Goal: Use online tool/utility: Utilize a website feature to perform a specific function

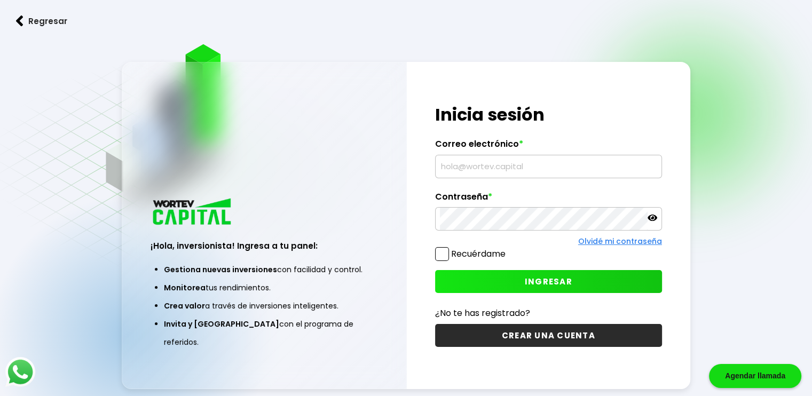
click at [516, 168] on input "text" at bounding box center [548, 166] width 217 height 22
type input "[EMAIL_ADDRESS][DOMAIN_NAME]"
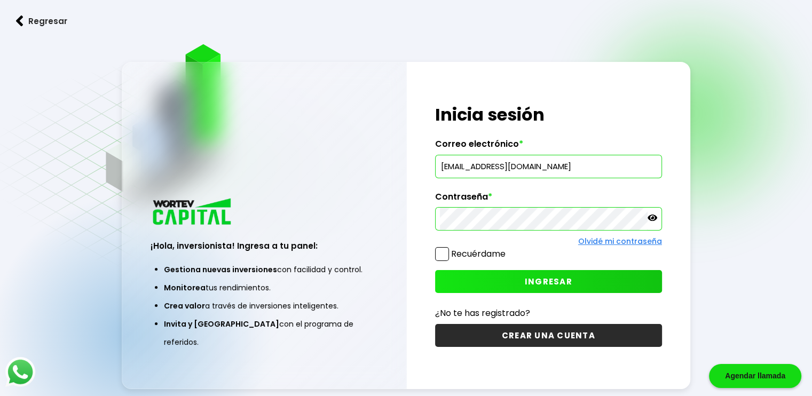
click at [547, 277] on span "INGRESAR" at bounding box center [549, 281] width 48 height 11
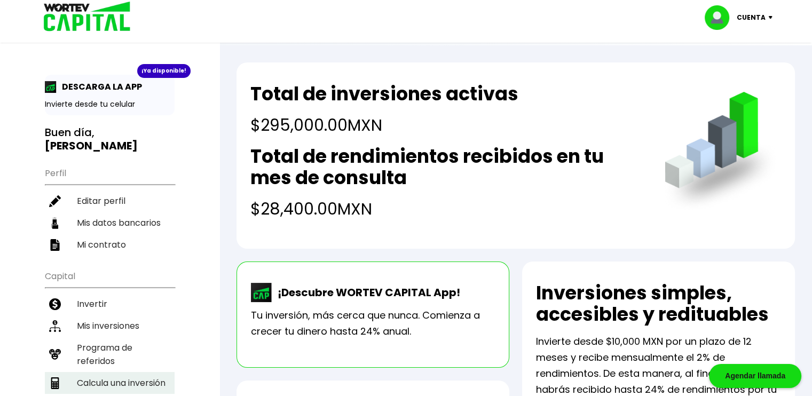
click at [135, 372] on li "Calcula una inversión" at bounding box center [110, 383] width 130 height 22
select select "1"
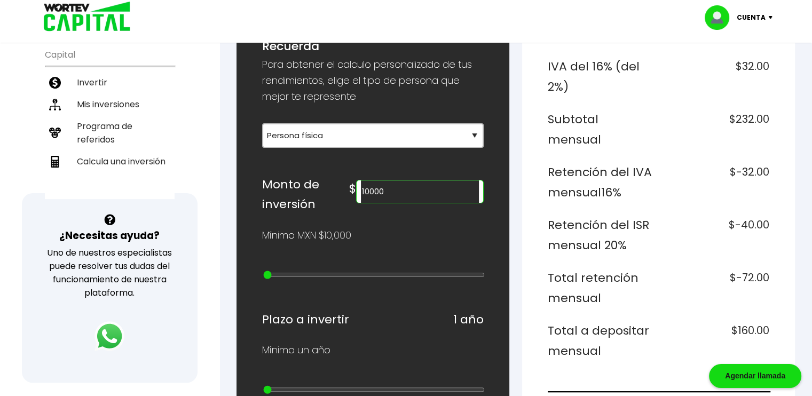
scroll to position [160, 0]
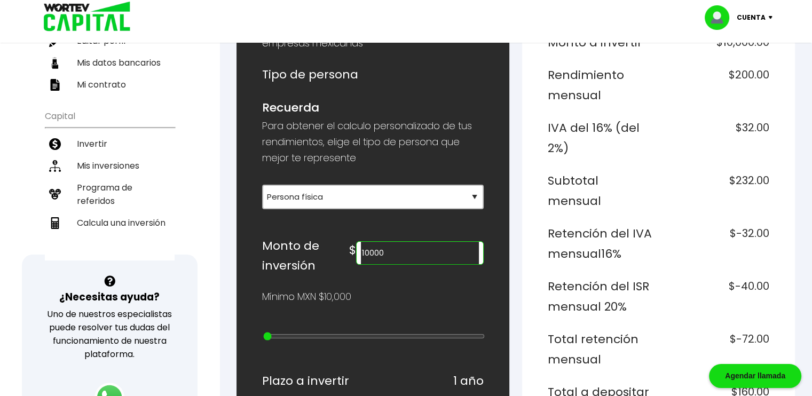
drag, startPoint x: 421, startPoint y: 256, endPoint x: 357, endPoint y: 260, distance: 64.2
click at [357, 260] on div "Monto de inversión $ 10000" at bounding box center [373, 256] width 222 height 40
type input "350000"
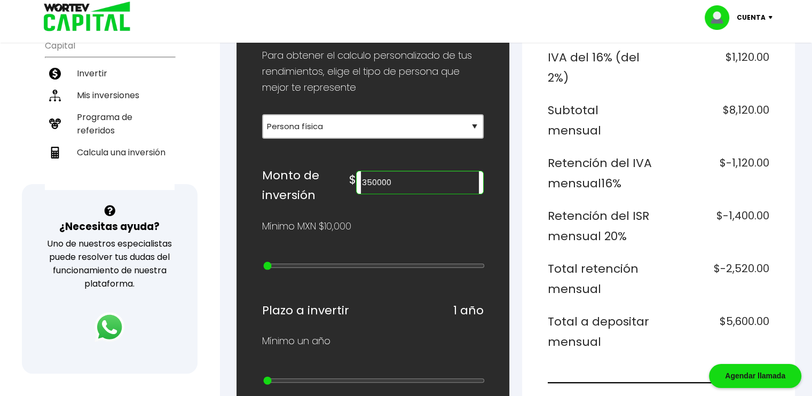
scroll to position [214, 0]
